Goal: Transaction & Acquisition: Download file/media

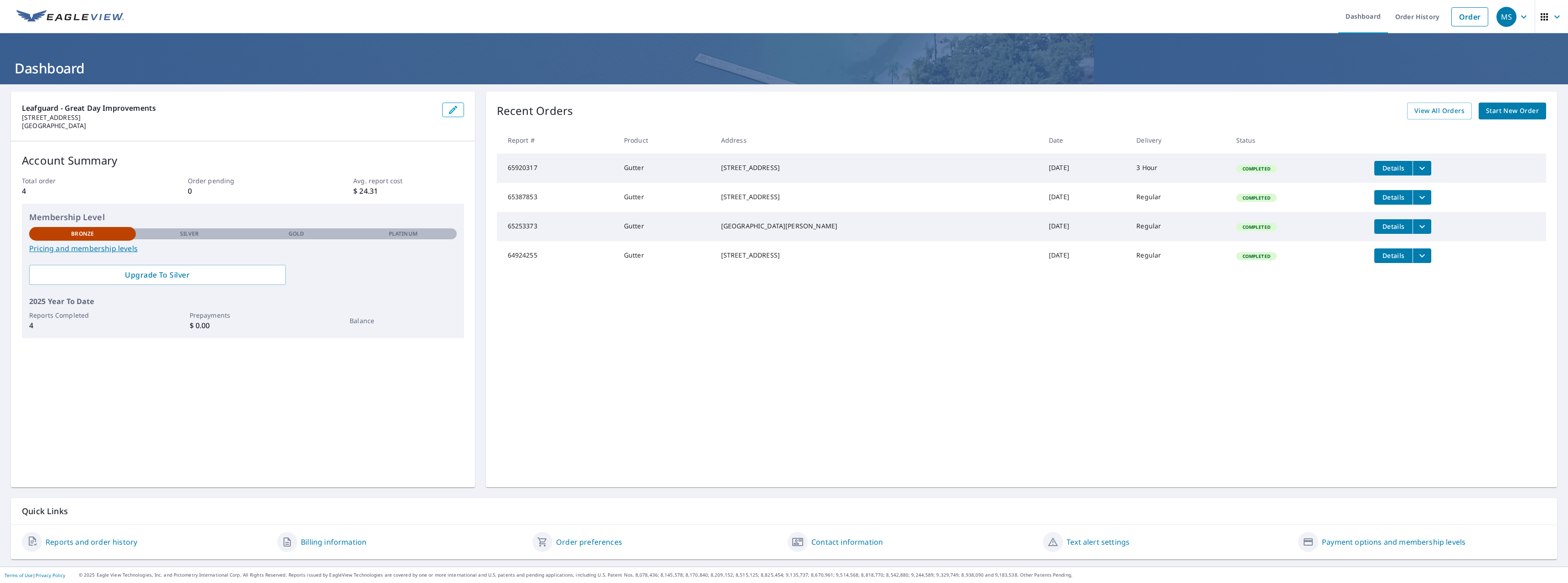
click at [1380, 198] on span "Details" at bounding box center [1393, 197] width 27 height 9
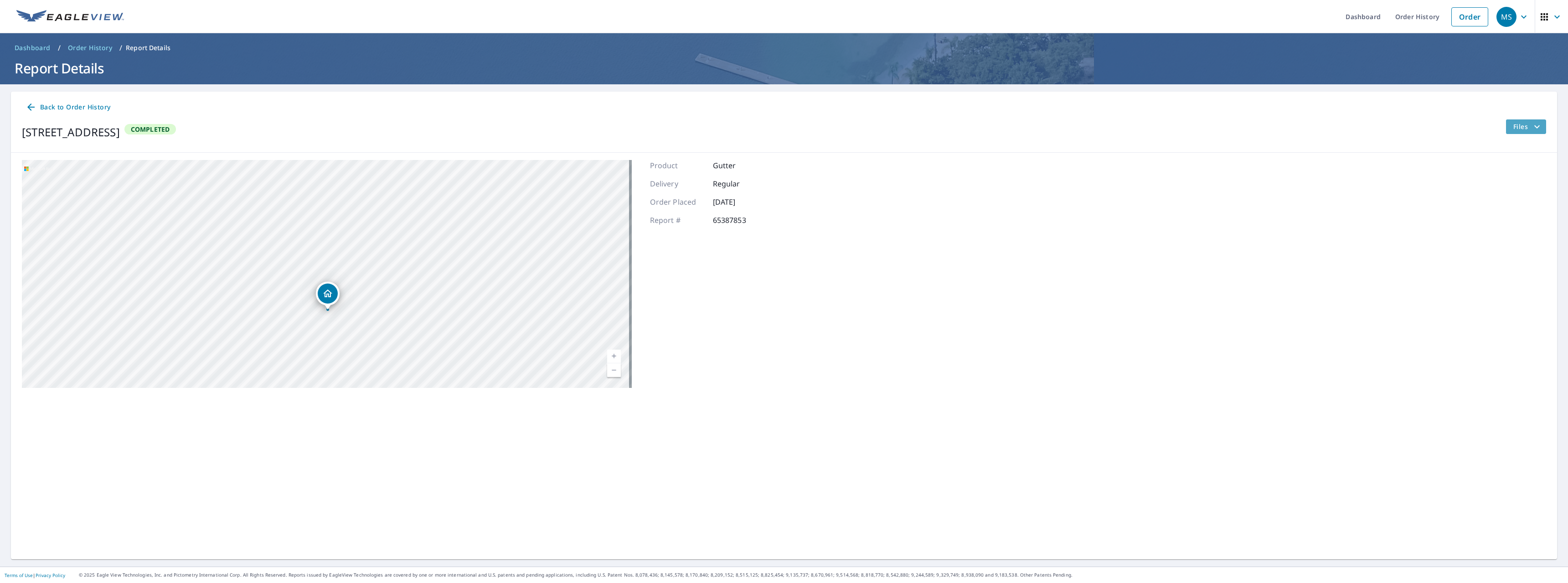
click at [1531, 121] on icon "filesDropdownBtn-65387853" at bounding box center [1537, 127] width 11 height 11
click at [1501, 216] on span "PDF" at bounding box center [1504, 217] width 29 height 11
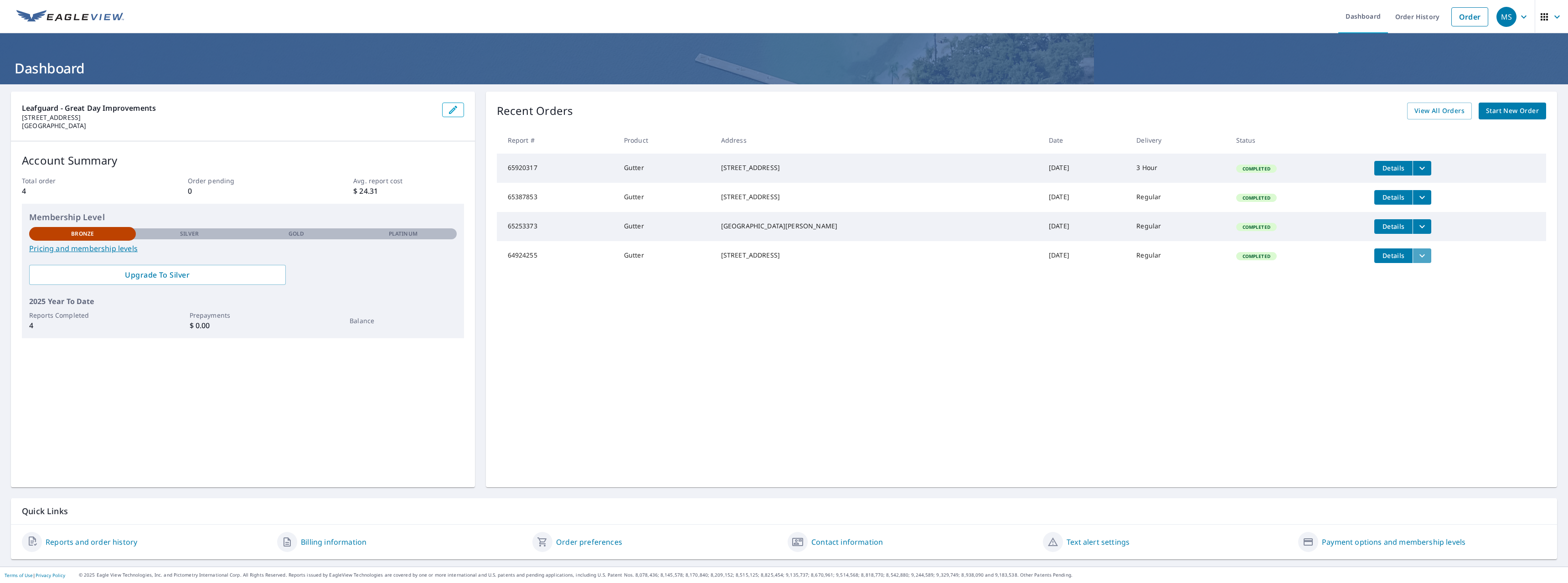
click at [1417, 261] on icon "filesDropdownBtn-64924255" at bounding box center [1422, 256] width 11 height 11
click at [1312, 250] on span "PDF" at bounding box center [1316, 250] width 29 height 11
click at [1419, 326] on div "Recent Orders View All Orders Start New Order Report # Product Address Date Del…" at bounding box center [1021, 289] width 1071 height 396
click at [1417, 170] on icon "filesDropdownBtn-65920317" at bounding box center [1422, 168] width 11 height 11
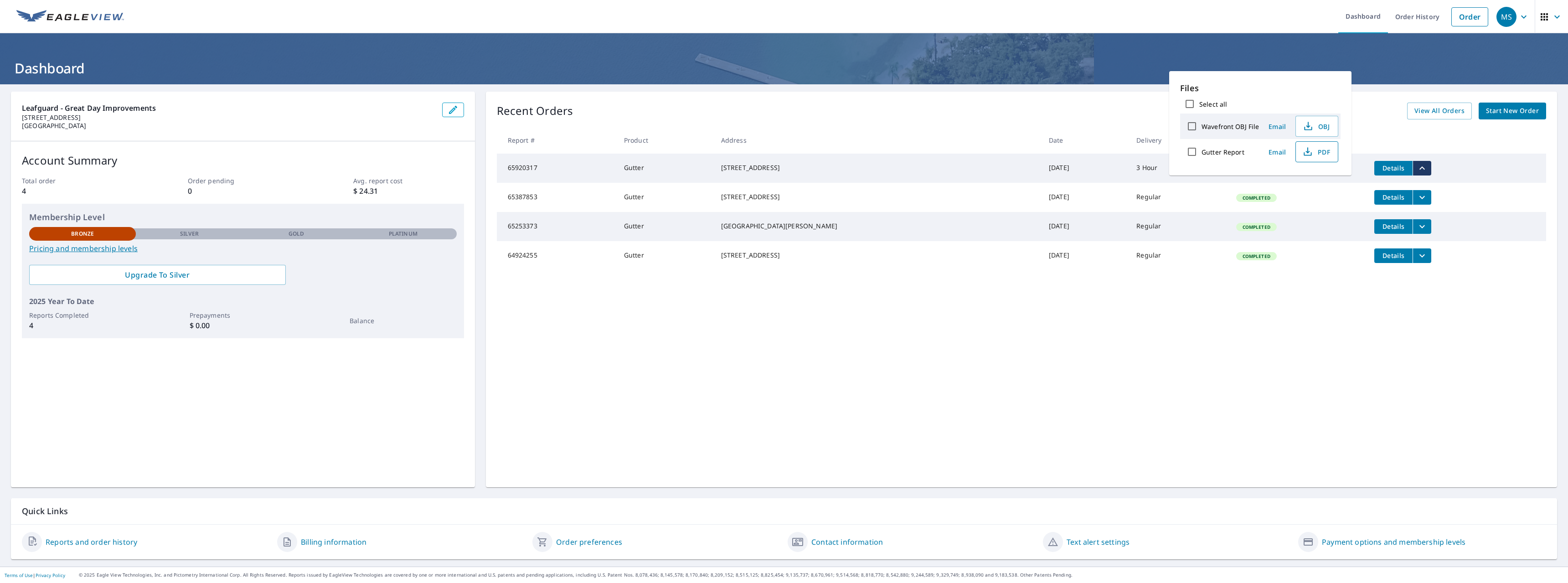
click at [1318, 154] on span "PDF" at bounding box center [1316, 152] width 29 height 11
